Goal: Book appointment/travel/reservation

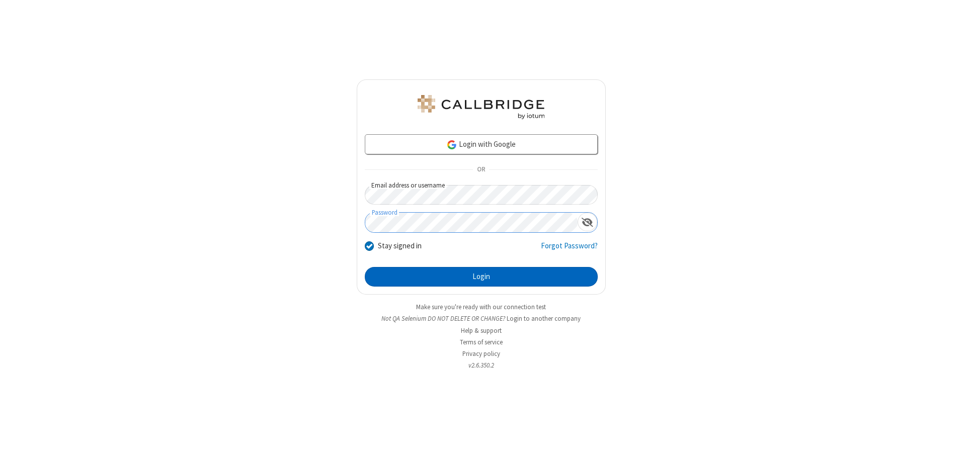
click at [481, 277] on button "Login" at bounding box center [481, 277] width 233 height 20
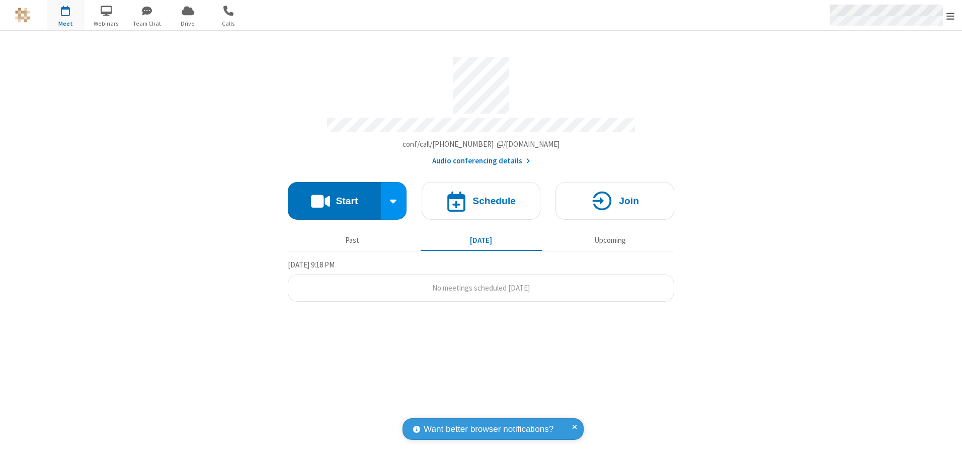
click at [950, 16] on span "Open menu" at bounding box center [950, 16] width 8 height 10
click at [65, 15] on span "button" at bounding box center [66, 10] width 38 height 17
click at [481, 197] on h4 "Schedule" at bounding box center [493, 201] width 43 height 10
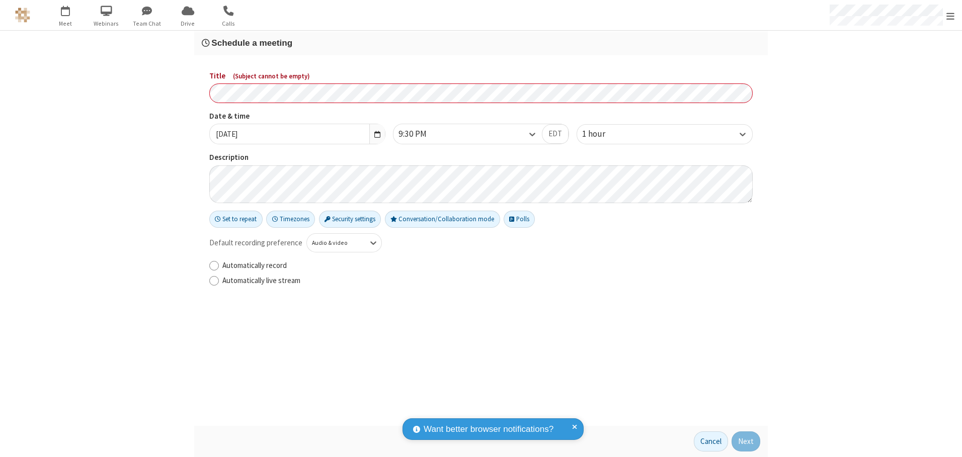
click at [481, 43] on h3 "Schedule a meeting" at bounding box center [481, 43] width 558 height 10
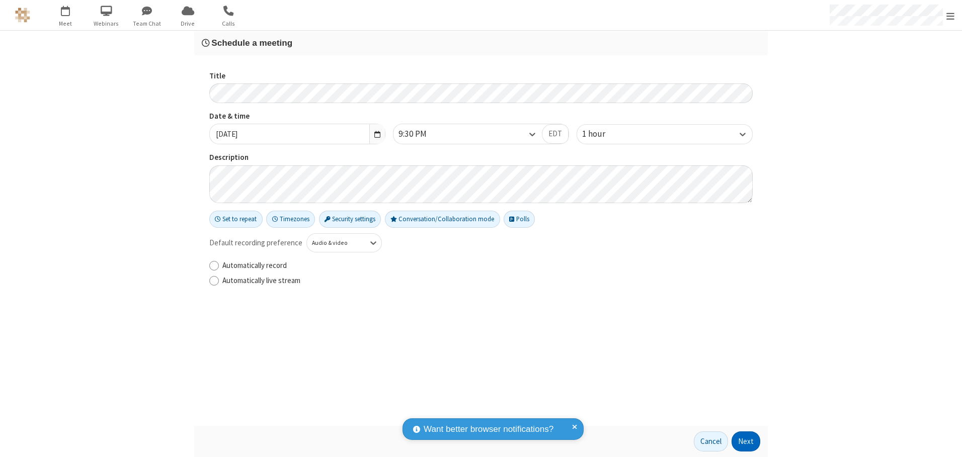
click at [746, 442] on button "Next" at bounding box center [745, 441] width 29 height 20
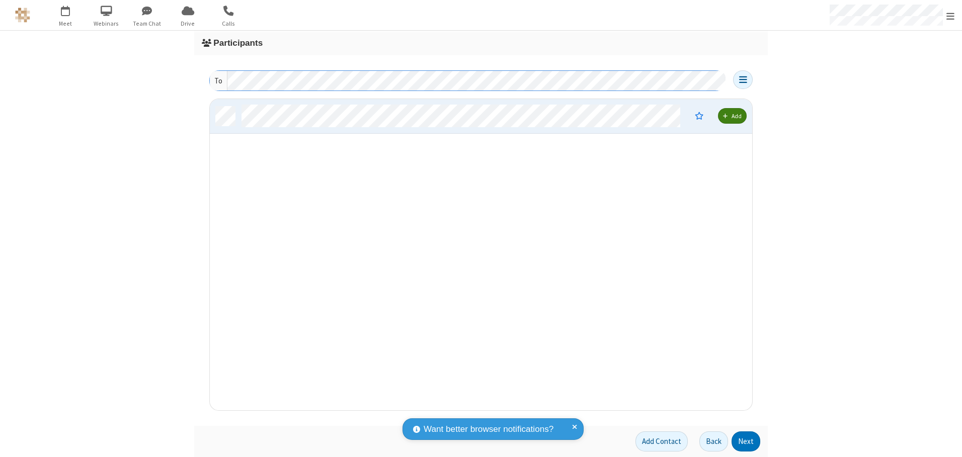
scroll to position [304, 535]
click at [746, 442] on button "Next" at bounding box center [745, 441] width 29 height 20
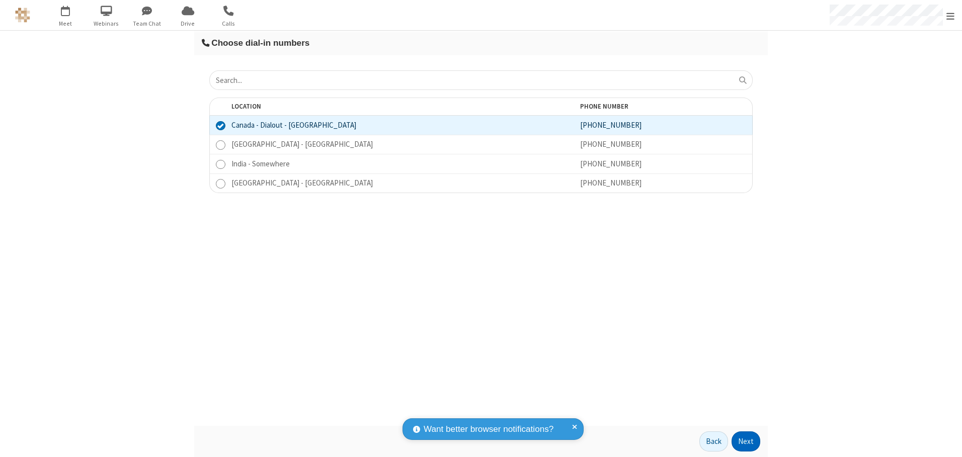
click at [746, 442] on button "Next" at bounding box center [745, 441] width 29 height 20
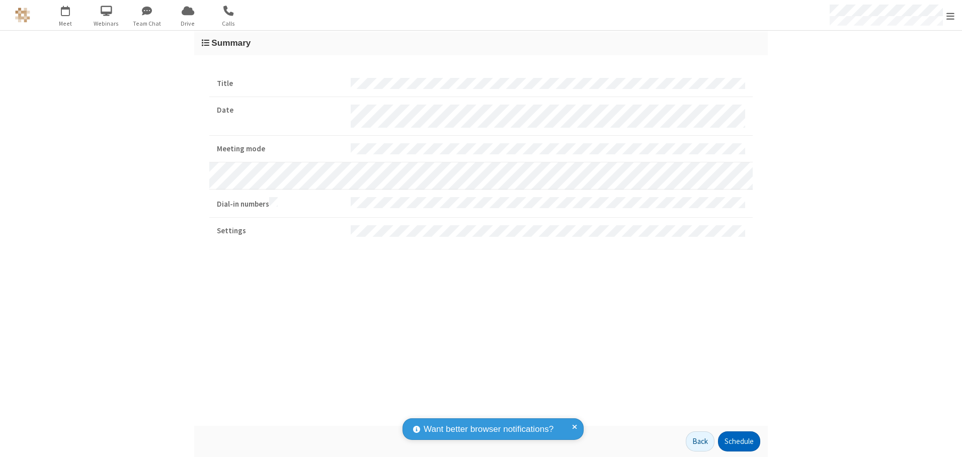
click at [738, 442] on button "Schedule" at bounding box center [739, 441] width 42 height 20
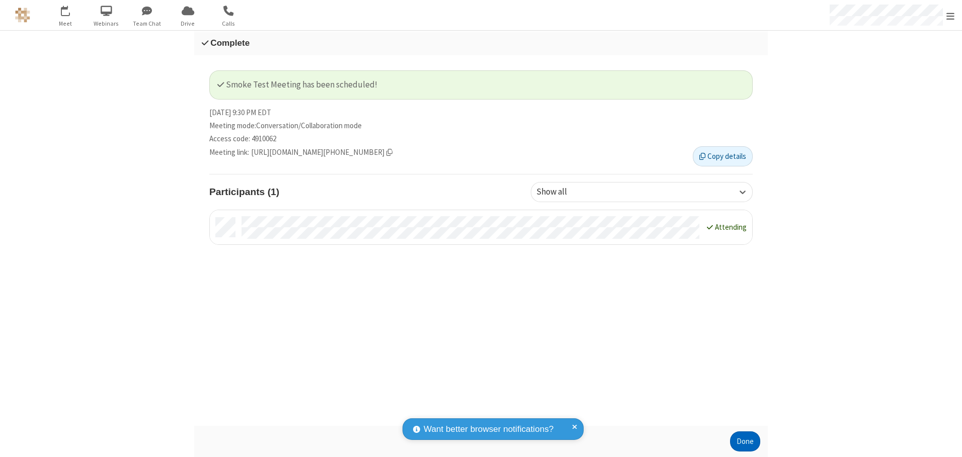
click at [745, 442] on button "Done" at bounding box center [745, 441] width 30 height 20
